Goal: Information Seeking & Learning: Compare options

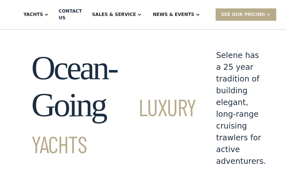
click at [48, 18] on div "Yachts" at bounding box center [36, 14] width 36 height 22
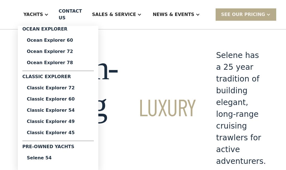
click at [60, 120] on div "Classic Explorer 49" at bounding box center [58, 121] width 63 height 4
click at [50, 133] on div "Classic Explorer 45" at bounding box center [58, 132] width 63 height 4
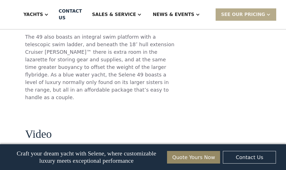
scroll to position [577, 0]
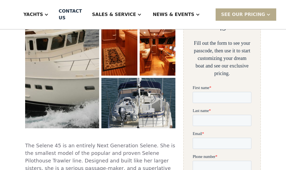
scroll to position [134, 0]
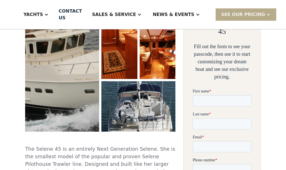
click at [43, 16] on div "Yachts" at bounding box center [33, 14] width 20 height 7
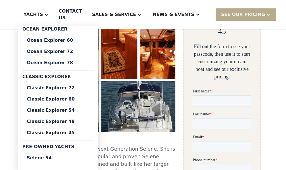
click at [45, 121] on div "Classic Explorer 49" at bounding box center [58, 121] width 63 height 4
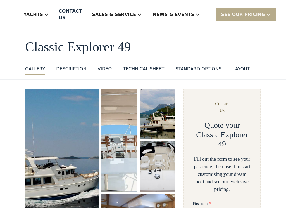
scroll to position [26, 0]
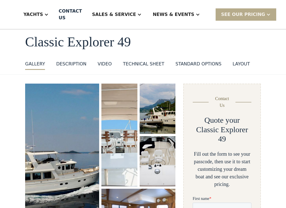
click at [62, 137] on img "open lightbox" at bounding box center [62, 162] width 75 height 161
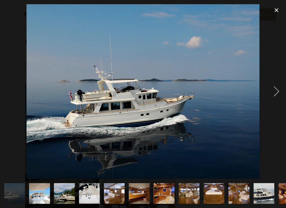
click at [276, 93] on div "next image" at bounding box center [276, 91] width 19 height 175
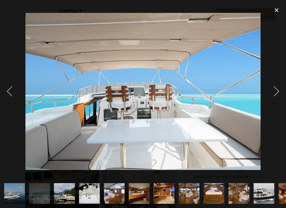
click at [280, 92] on div "next image" at bounding box center [276, 91] width 19 height 175
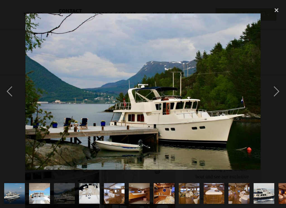
click at [277, 93] on div "next image" at bounding box center [276, 91] width 19 height 175
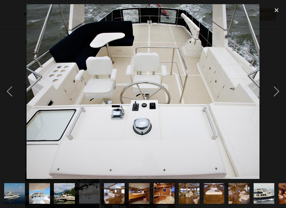
click at [278, 94] on div "next image" at bounding box center [276, 91] width 19 height 175
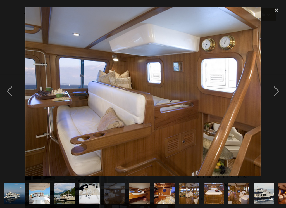
click at [280, 92] on div "next image" at bounding box center [276, 91] width 19 height 175
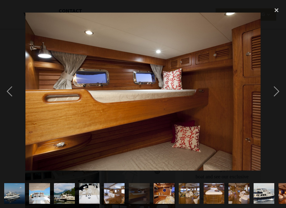
click at [279, 92] on div "next image" at bounding box center [276, 91] width 19 height 175
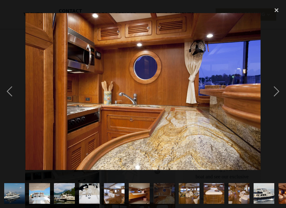
scroll to position [0, 0]
click at [278, 93] on div "next image" at bounding box center [276, 91] width 19 height 175
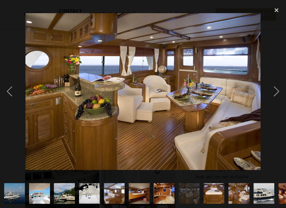
click at [278, 92] on div "next image" at bounding box center [276, 91] width 19 height 175
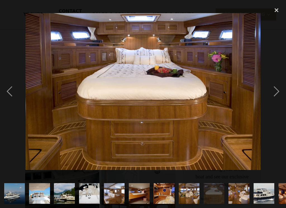
click at [274, 94] on div "next image" at bounding box center [276, 91] width 19 height 175
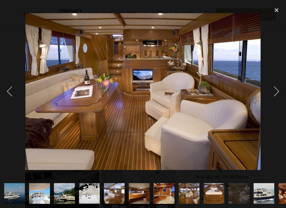
click at [278, 92] on div "next image" at bounding box center [276, 91] width 19 height 175
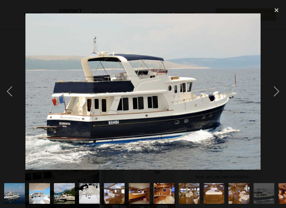
click at [277, 93] on div "next image" at bounding box center [276, 91] width 19 height 175
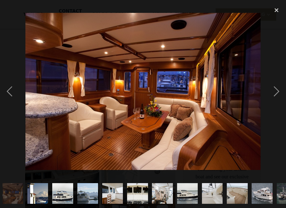
scroll to position [0, 276]
click at [279, 92] on div "next image" at bounding box center [276, 91] width 19 height 175
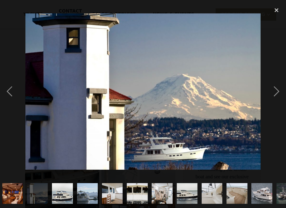
click at [278, 93] on div "next image" at bounding box center [276, 91] width 19 height 175
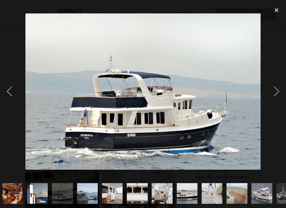
click at [279, 92] on div "next image" at bounding box center [276, 91] width 19 height 175
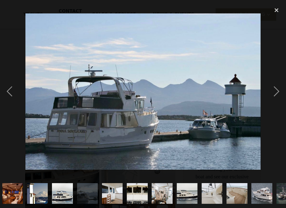
click at [279, 92] on div "next image" at bounding box center [276, 91] width 19 height 175
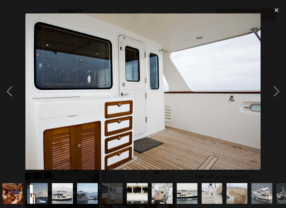
click at [278, 93] on div "next image" at bounding box center [276, 91] width 19 height 175
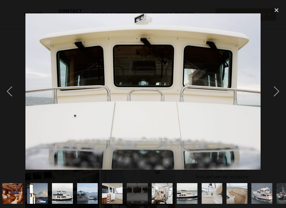
click at [279, 92] on div "next image" at bounding box center [276, 91] width 19 height 175
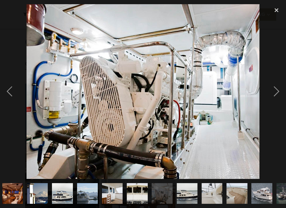
click at [280, 92] on div "next image" at bounding box center [276, 91] width 19 height 175
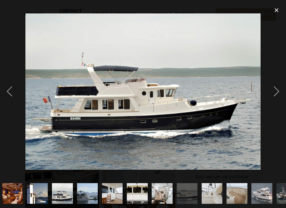
click at [279, 92] on div "next image" at bounding box center [276, 91] width 19 height 175
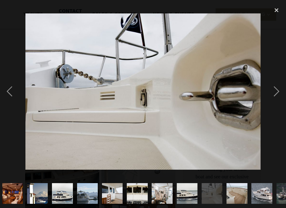
click at [272, 10] on div "close lightbox" at bounding box center [276, 10] width 19 height 12
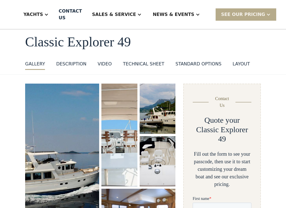
scroll to position [0, 0]
click at [43, 17] on div "Yachts" at bounding box center [33, 14] width 20 height 7
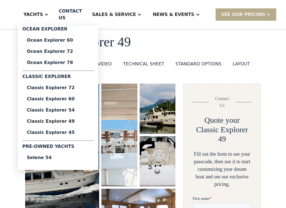
click at [49, 134] on div "Classic Explorer 45" at bounding box center [58, 132] width 63 height 4
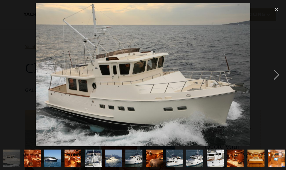
click at [276, 76] on div "next image" at bounding box center [276, 74] width 19 height 142
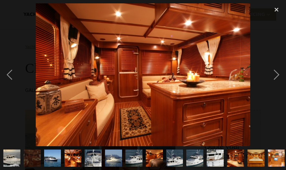
click at [277, 75] on div "next image" at bounding box center [276, 74] width 19 height 142
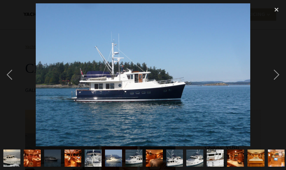
click at [277, 75] on div "next image" at bounding box center [276, 74] width 19 height 142
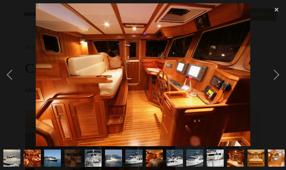
click at [279, 75] on div "next image" at bounding box center [276, 74] width 19 height 142
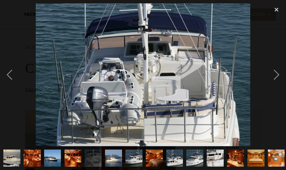
click at [279, 75] on div "next image" at bounding box center [276, 74] width 19 height 142
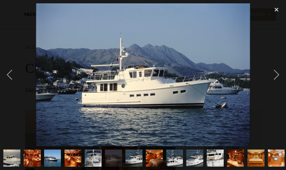
click at [280, 75] on div "next image" at bounding box center [276, 74] width 19 height 142
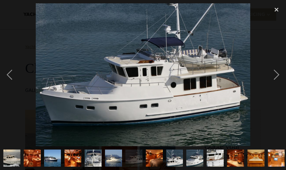
click at [280, 75] on div "next image" at bounding box center [276, 74] width 19 height 142
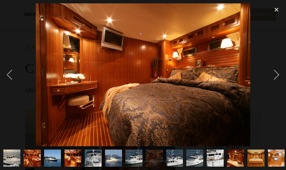
click at [280, 77] on div "next image" at bounding box center [276, 74] width 19 height 142
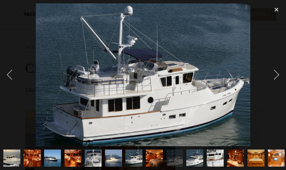
click at [279, 75] on div "next image" at bounding box center [276, 74] width 19 height 142
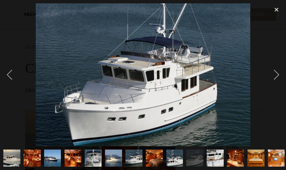
click at [280, 75] on div "next image" at bounding box center [276, 74] width 19 height 142
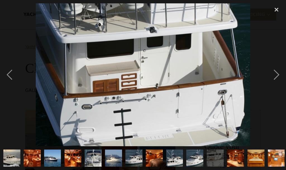
click at [280, 75] on div "next image" at bounding box center [276, 74] width 19 height 142
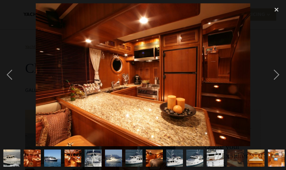
click at [278, 75] on div "next image" at bounding box center [276, 74] width 19 height 142
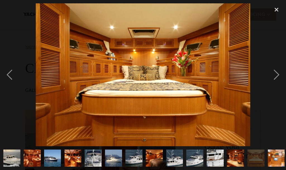
click at [274, 77] on div "next image" at bounding box center [276, 74] width 19 height 142
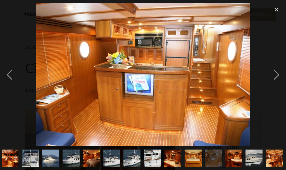
scroll to position [0, 63]
click at [278, 75] on div "next image" at bounding box center [276, 74] width 19 height 142
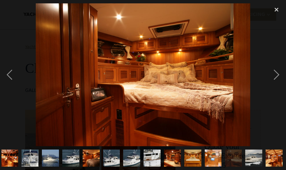
click at [277, 76] on div "next image" at bounding box center [276, 74] width 19 height 142
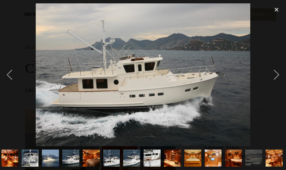
click at [279, 75] on div "next image" at bounding box center [276, 74] width 19 height 142
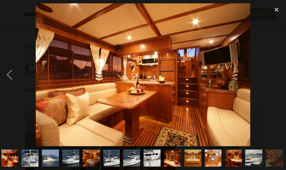
click at [274, 13] on div "close lightbox" at bounding box center [276, 9] width 19 height 12
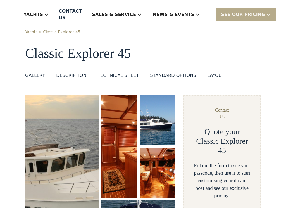
scroll to position [16, 0]
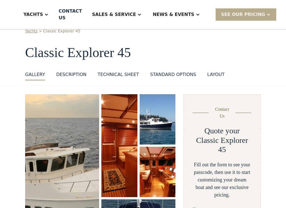
click at [213, 72] on div "layout" at bounding box center [215, 74] width 17 height 7
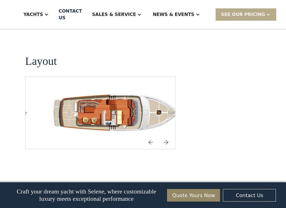
scroll to position [874, 0]
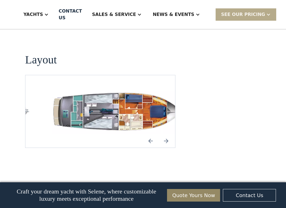
click at [74, 89] on img "open lightbox" at bounding box center [118, 112] width 141 height 46
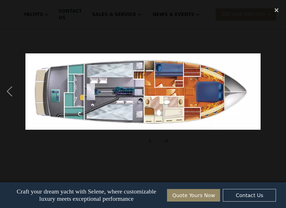
click at [10, 90] on div "previous image" at bounding box center [9, 91] width 19 height 175
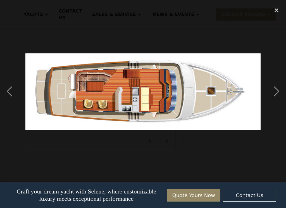
click at [3, 89] on div "previous image" at bounding box center [9, 91] width 19 height 175
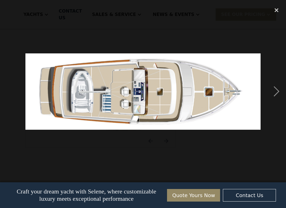
click at [2, 88] on div "previous image" at bounding box center [9, 91] width 19 height 175
click at [273, 94] on div "next image" at bounding box center [276, 91] width 19 height 175
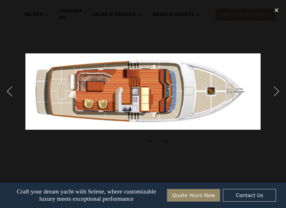
click at [279, 90] on div "next image" at bounding box center [276, 91] width 19 height 175
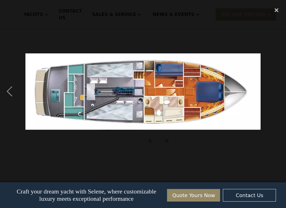
click at [278, 88] on div "next image" at bounding box center [276, 91] width 19 height 175
click at [274, 12] on div "close lightbox" at bounding box center [276, 10] width 19 height 12
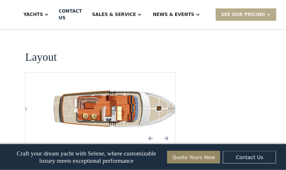
click at [43, 14] on div "Yachts" at bounding box center [33, 14] width 20 height 7
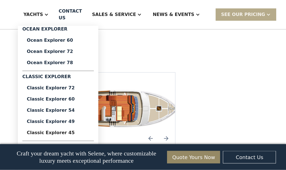
scroll to position [877, 0]
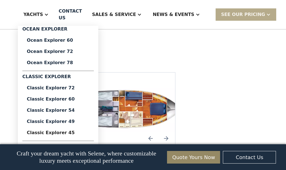
click at [51, 123] on div "Classic Explorer 49" at bounding box center [58, 121] width 63 height 4
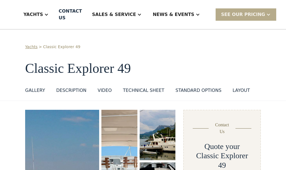
click at [235, 93] on link "layout" at bounding box center [241, 91] width 17 height 9
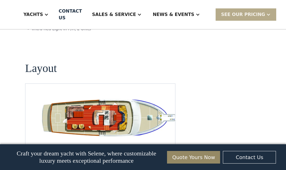
scroll to position [1092, 0]
click at [123, 97] on img "open lightbox" at bounding box center [109, 118] width 141 height 43
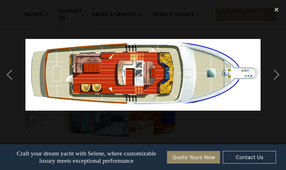
scroll to position [0, 0]
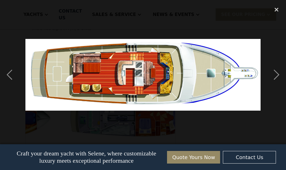
click at [272, 73] on div "next image" at bounding box center [276, 74] width 19 height 142
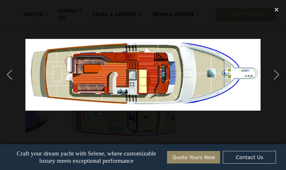
click at [9, 79] on div "previous image" at bounding box center [9, 74] width 19 height 142
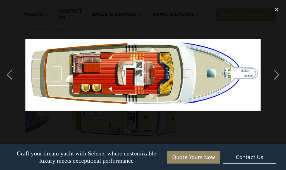
click at [269, 76] on div "next image" at bounding box center [276, 74] width 19 height 142
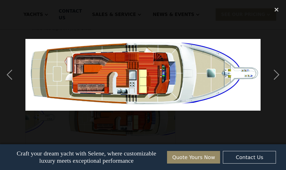
click at [13, 79] on div "previous image" at bounding box center [9, 74] width 19 height 142
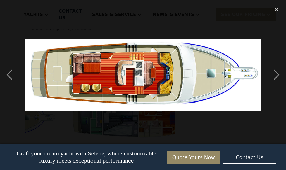
click at [274, 76] on div "next image" at bounding box center [276, 74] width 19 height 142
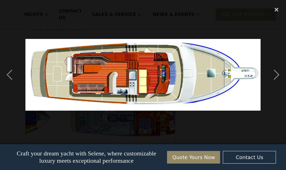
click at [276, 77] on div "next image" at bounding box center [276, 74] width 19 height 142
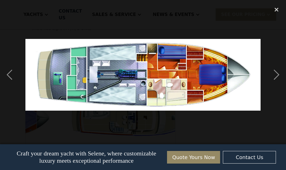
click at [277, 75] on div "next image" at bounding box center [276, 74] width 19 height 142
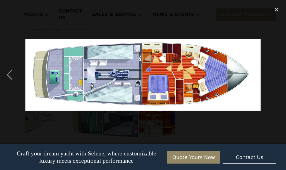
click at [275, 82] on div "next image" at bounding box center [276, 74] width 19 height 142
click at [274, 11] on div "close lightbox" at bounding box center [276, 9] width 19 height 12
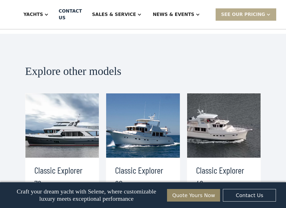
scroll to position [1256, 0]
